Goal: Information Seeking & Learning: Learn about a topic

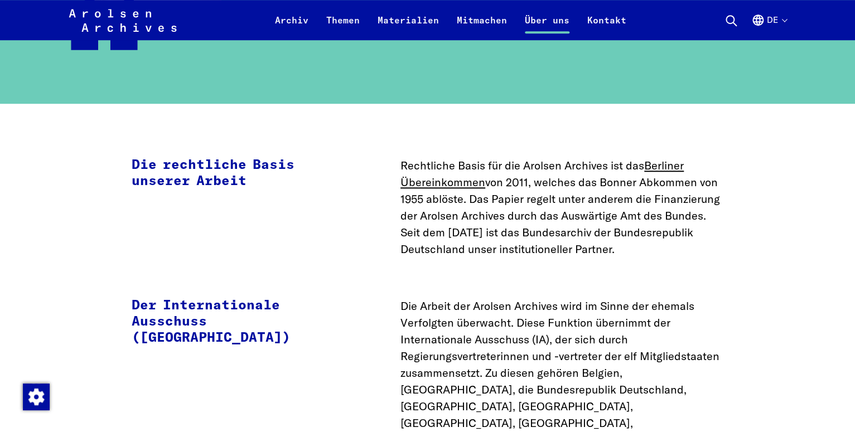
scroll to position [2049, 0]
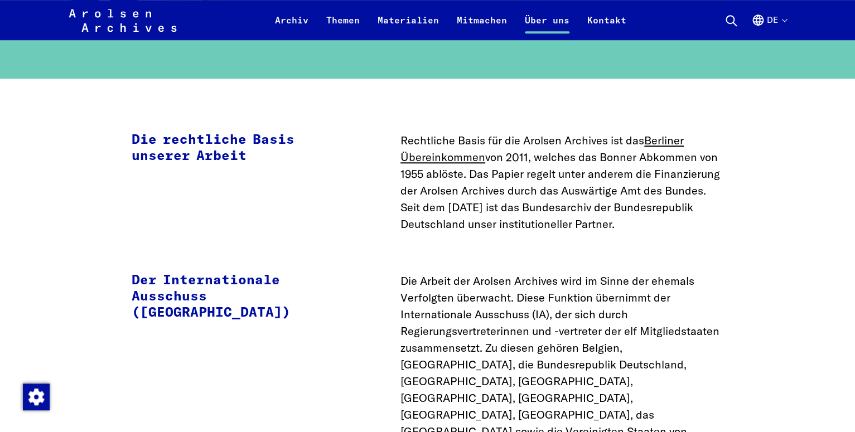
drag, startPoint x: 400, startPoint y: 140, endPoint x: 710, endPoint y: 225, distance: 320.8
click at [710, 225] on p "Rechtliche Basis für die Arolsen Archives ist das Berliner Übereinkommen von 20…" at bounding box center [561, 182] width 323 height 100
copy p "Rechtliche Basis für die Arolsen Archives ist das Berliner Übereinkommen von 20…"
click at [428, 345] on p "Die Arbeit der Arolsen Archives wird im Sinne der ehemals Verfolgten überwacht.…" at bounding box center [561, 373] width 323 height 201
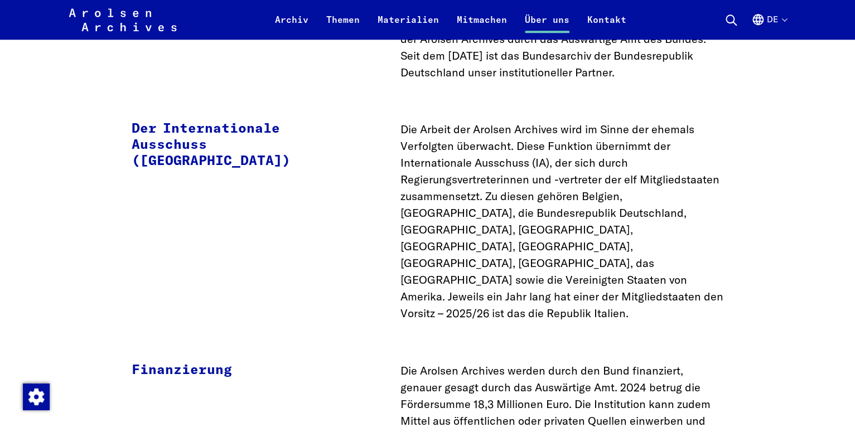
scroll to position [2224, 0]
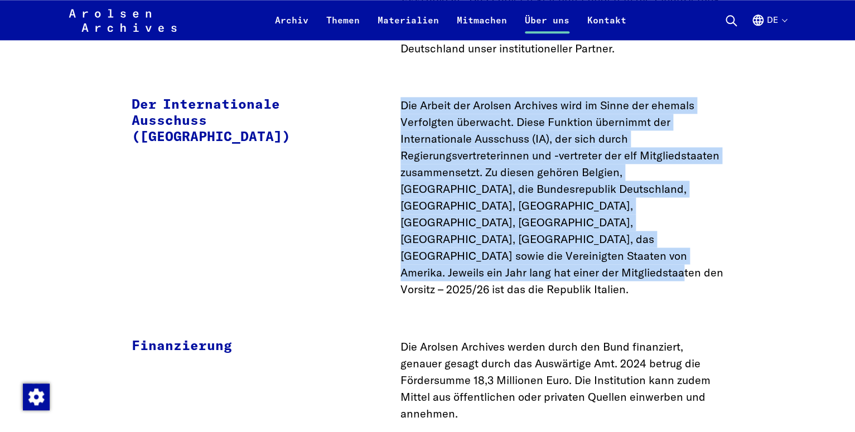
drag, startPoint x: 401, startPoint y: 103, endPoint x: 500, endPoint y: 263, distance: 188.2
click at [500, 263] on p "Die Arbeit der Arolsen Archives wird im Sinne der ehemals Verfolgten überwacht.…" at bounding box center [561, 197] width 323 height 201
copy p "Die Arbeit der Arolsen Archives wird im Sinne der ehemals Verfolgten überwacht.…"
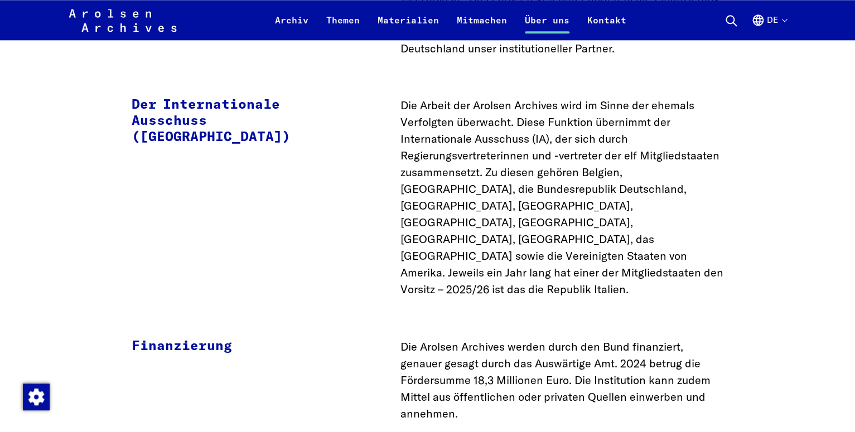
click at [472, 362] on p "Die Arolsen Archives werden durch den Bund finanziert, genauer gesagt durch das…" at bounding box center [561, 380] width 323 height 84
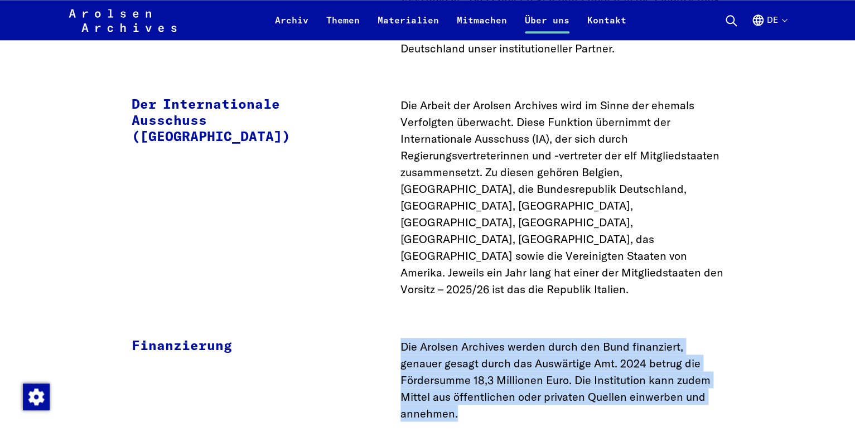
drag, startPoint x: 401, startPoint y: 309, endPoint x: 491, endPoint y: 373, distance: 110.3
click at [491, 373] on p "Die Arolsen Archives werden durch den Bund finanziert, genauer gesagt durch das…" at bounding box center [561, 380] width 323 height 84
copy p "Die Arolsen Archives werden durch den Bund finanziert, genauer gesagt durch das…"
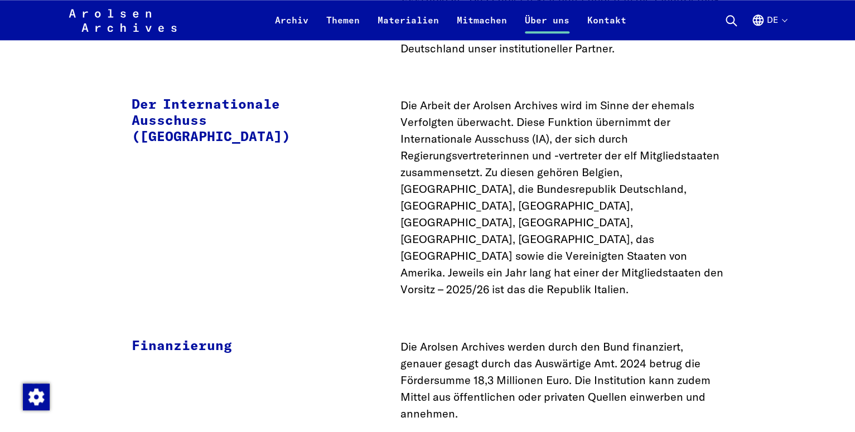
click at [400, 101] on div "Der Internationale Ausschuss (IA) Die Arbeit der Arolsen Archives wird im Sinne…" at bounding box center [428, 197] width 592 height 201
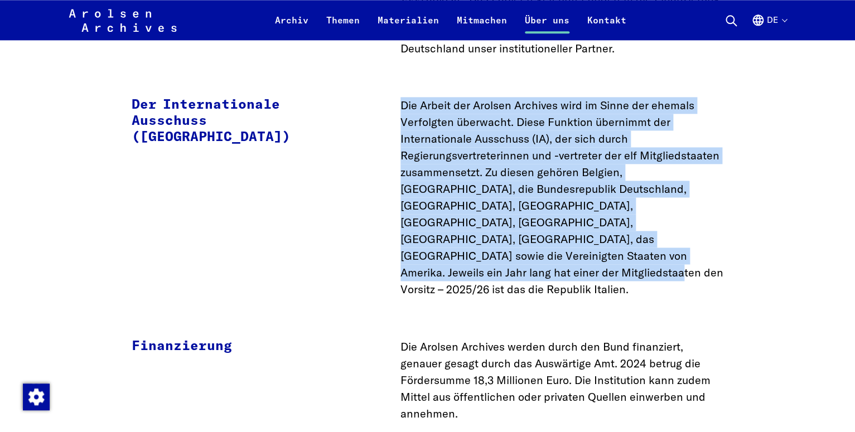
drag, startPoint x: 401, startPoint y: 99, endPoint x: 531, endPoint y: 250, distance: 199.6
click at [534, 253] on p "Die Arbeit der Arolsen Archives wird im Sinne der ehemals Verfolgten überwacht.…" at bounding box center [561, 197] width 323 height 201
copy p "Die Arbeit der Arolsen Archives wird im Sinne der ehemals Verfolgten überwacht.…"
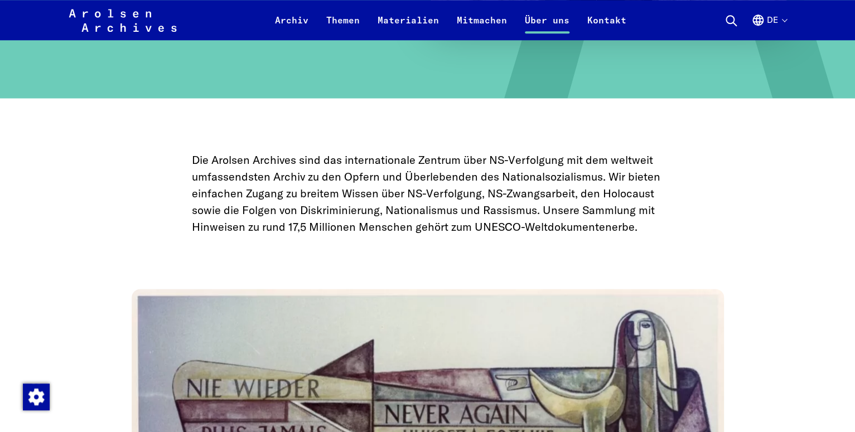
scroll to position [0, 0]
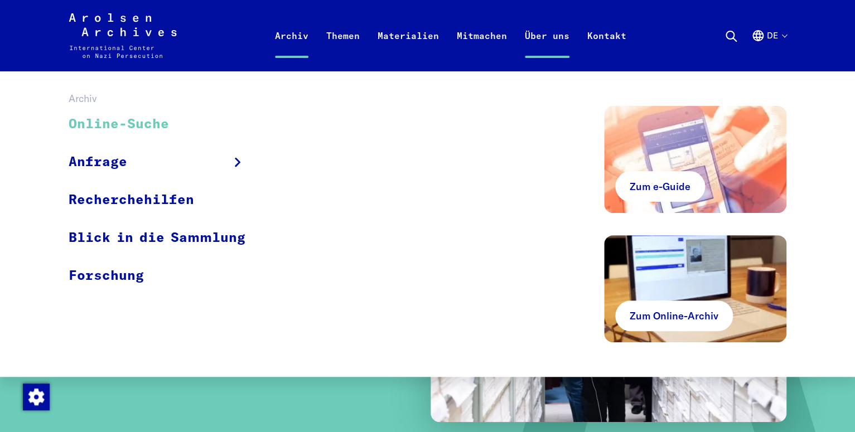
click at [140, 125] on link "Online-Suche" at bounding box center [164, 124] width 191 height 37
